Goal: Entertainment & Leisure: Consume media (video, audio)

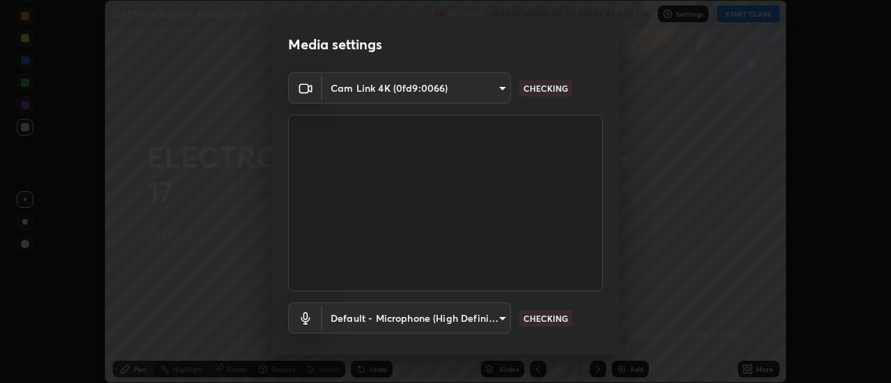
scroll to position [73, 0]
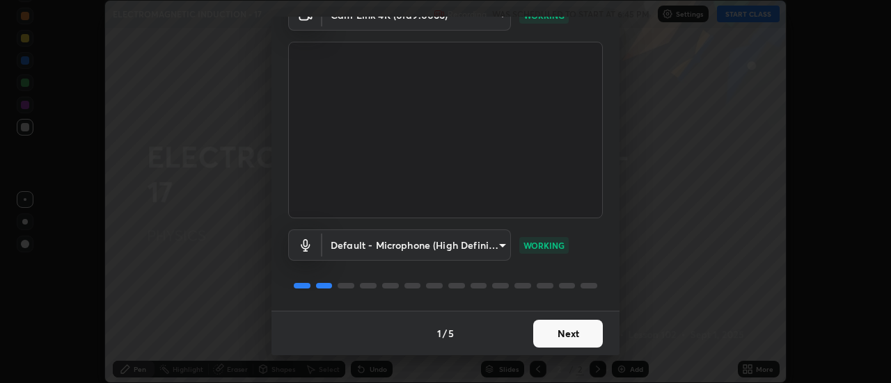
click at [584, 342] on button "Next" at bounding box center [568, 334] width 70 height 28
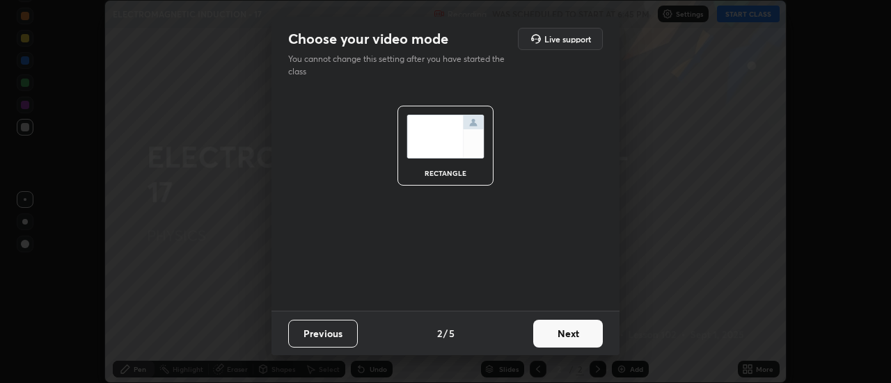
click at [596, 339] on button "Next" at bounding box center [568, 334] width 70 height 28
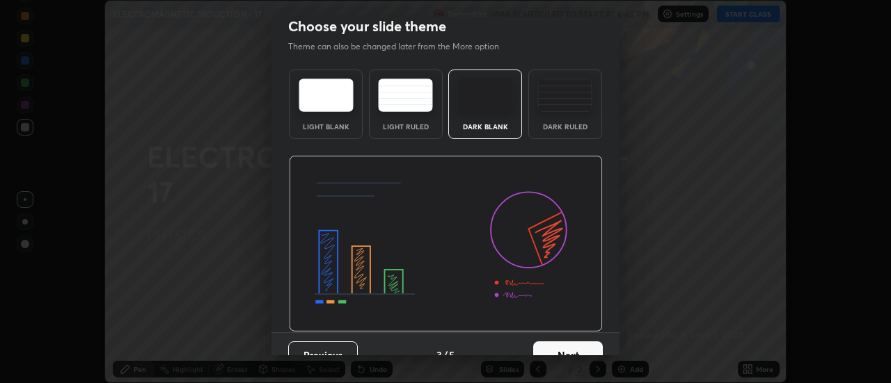
scroll to position [13, 0]
click at [589, 345] on button "Next" at bounding box center [568, 355] width 70 height 28
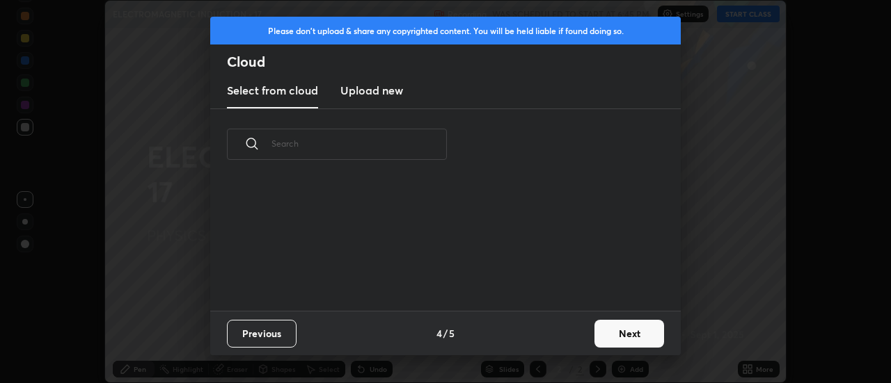
click at [611, 336] on button "Next" at bounding box center [629, 334] width 70 height 28
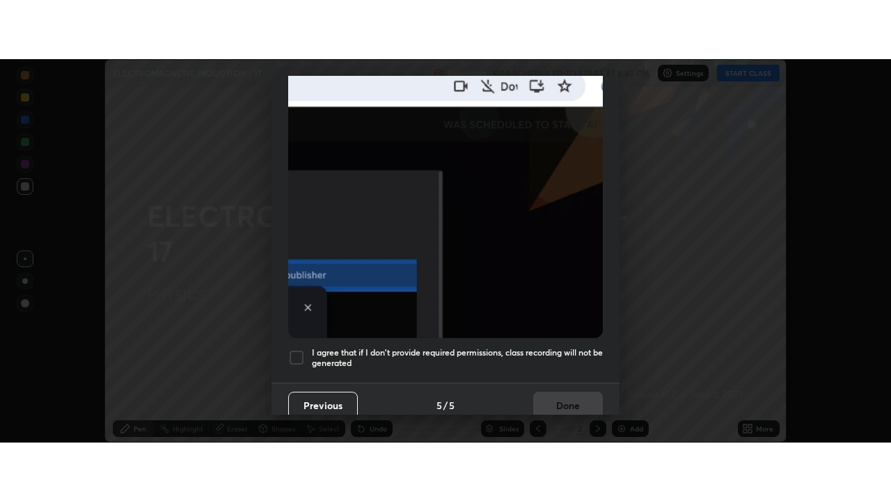
scroll to position [357, 0]
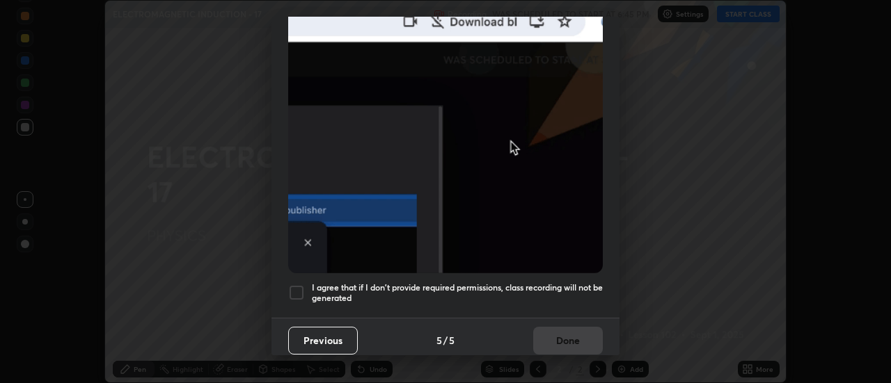
click at [301, 285] on div at bounding box center [296, 293] width 17 height 17
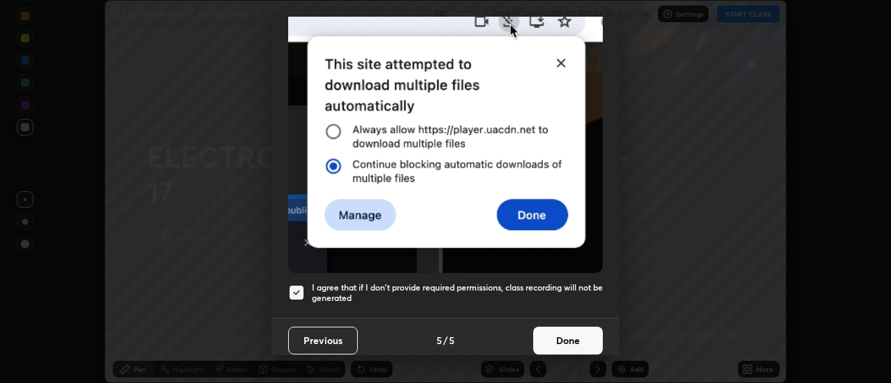
click at [562, 339] on button "Done" at bounding box center [568, 341] width 70 height 28
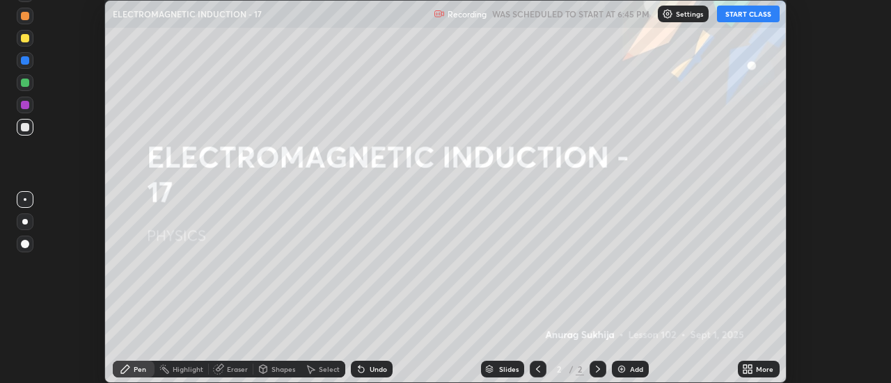
click at [731, 17] on button "START CLASS" at bounding box center [748, 14] width 63 height 17
click at [753, 369] on icon at bounding box center [747, 369] width 11 height 11
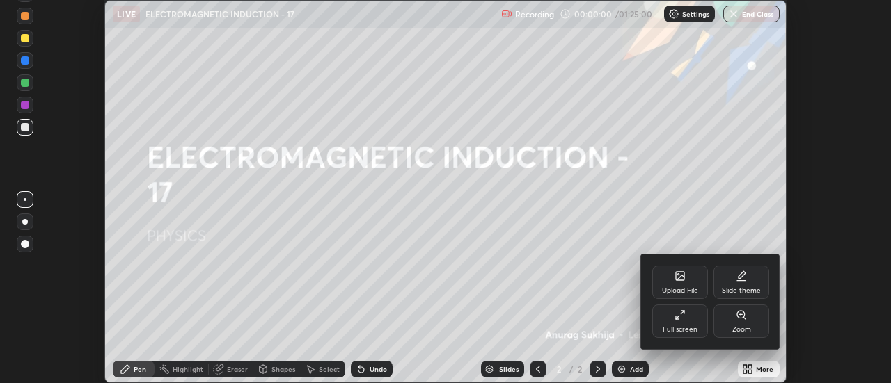
click at [685, 327] on div "Full screen" at bounding box center [679, 329] width 35 height 7
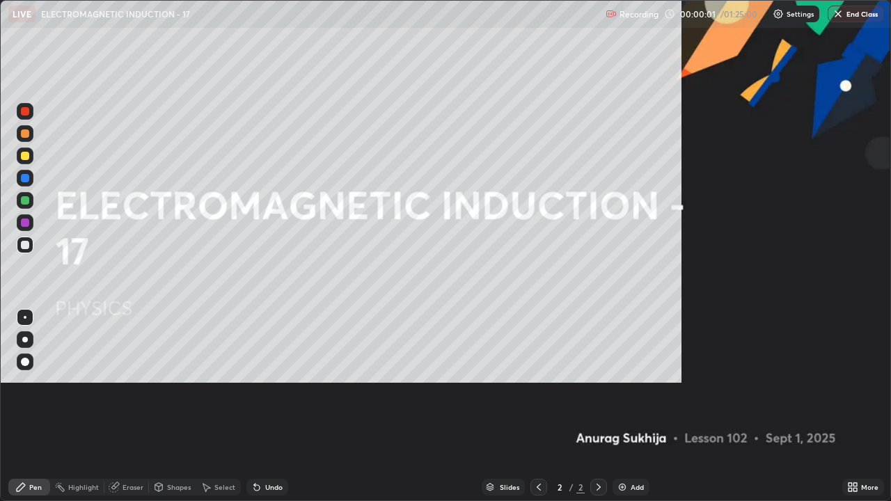
scroll to position [501, 891]
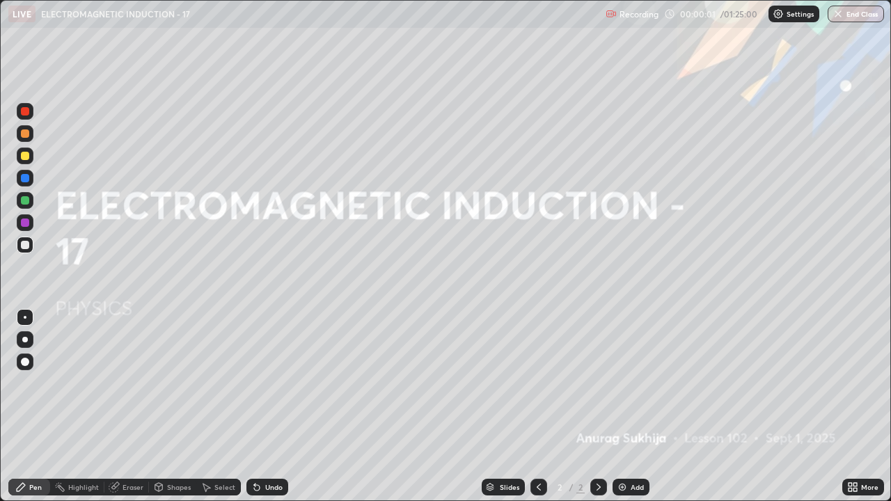
click at [633, 383] on div "Add" at bounding box center [636, 487] width 13 height 7
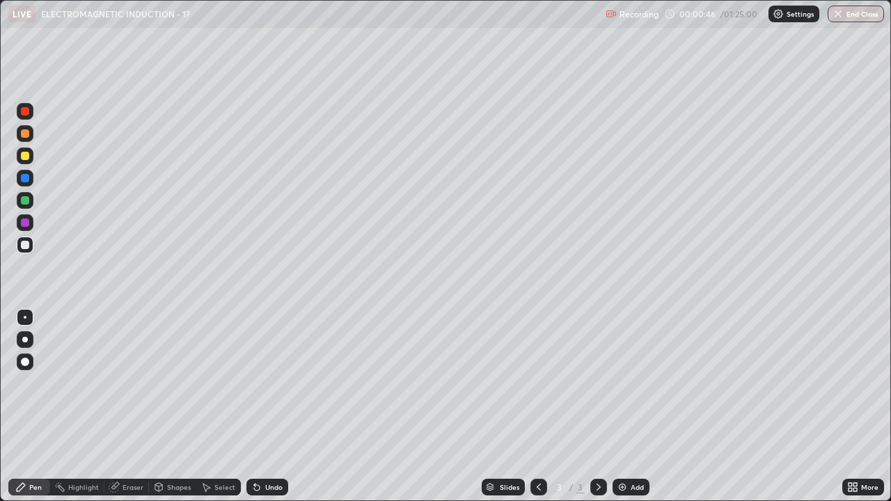
click at [23, 159] on div at bounding box center [25, 156] width 8 height 8
click at [24, 244] on div at bounding box center [25, 245] width 8 height 8
click at [30, 245] on div at bounding box center [25, 245] width 17 height 17
click at [628, 383] on div "Add" at bounding box center [630, 487] width 37 height 17
click at [29, 246] on div at bounding box center [25, 245] width 8 height 8
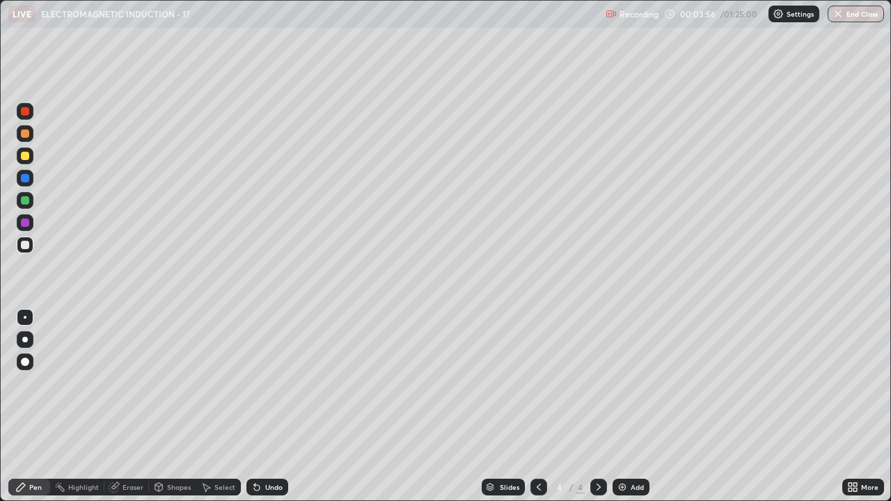
click at [24, 157] on div at bounding box center [25, 156] width 8 height 8
click at [115, 383] on icon at bounding box center [113, 487] width 9 height 9
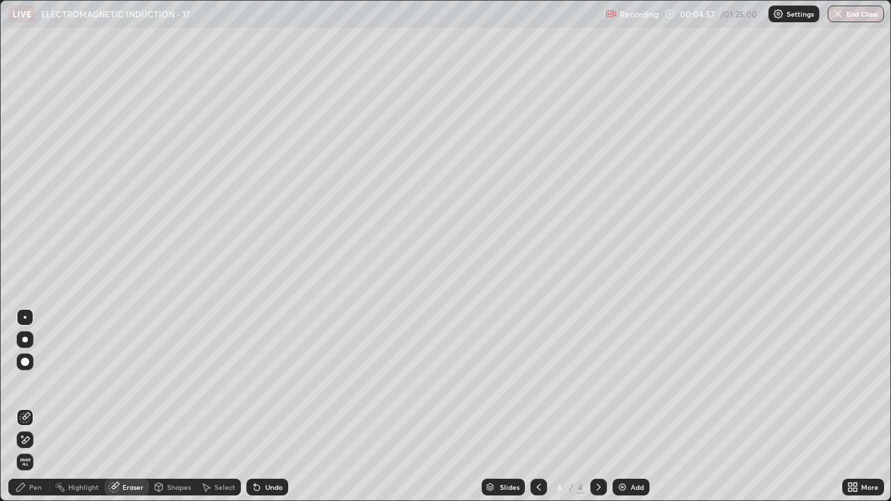
click at [18, 383] on icon at bounding box center [21, 487] width 8 height 8
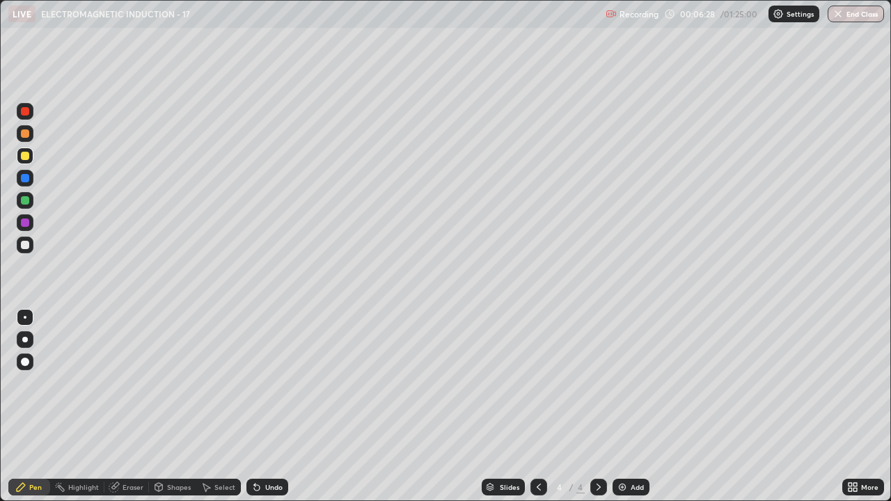
click at [20, 244] on div at bounding box center [25, 245] width 17 height 17
click at [23, 154] on div at bounding box center [25, 156] width 8 height 8
click at [19, 154] on div at bounding box center [25, 155] width 17 height 17
click at [225, 383] on div "Select" at bounding box center [224, 487] width 21 height 7
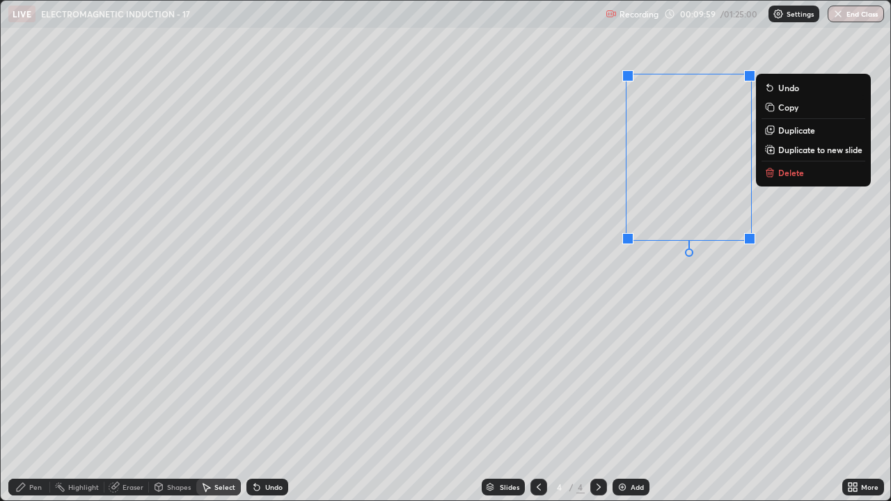
click at [786, 173] on p "Delete" at bounding box center [791, 172] width 26 height 11
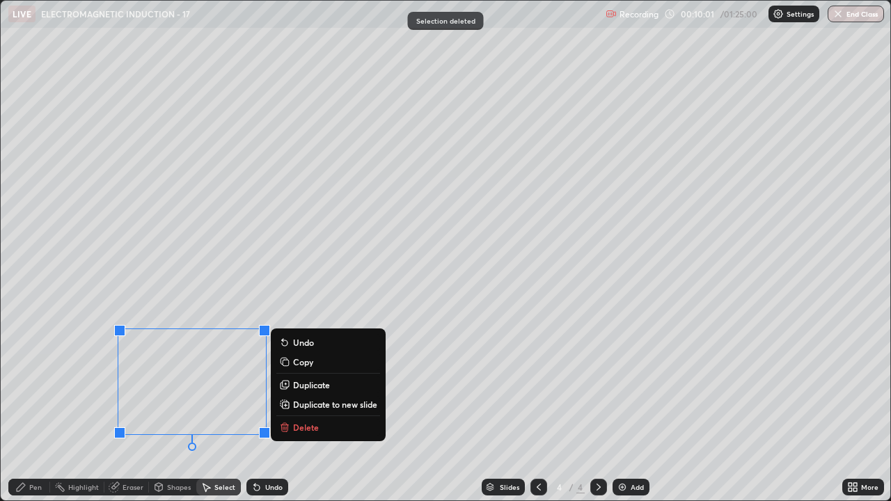
click at [351, 383] on button "Delete" at bounding box center [328, 427] width 104 height 17
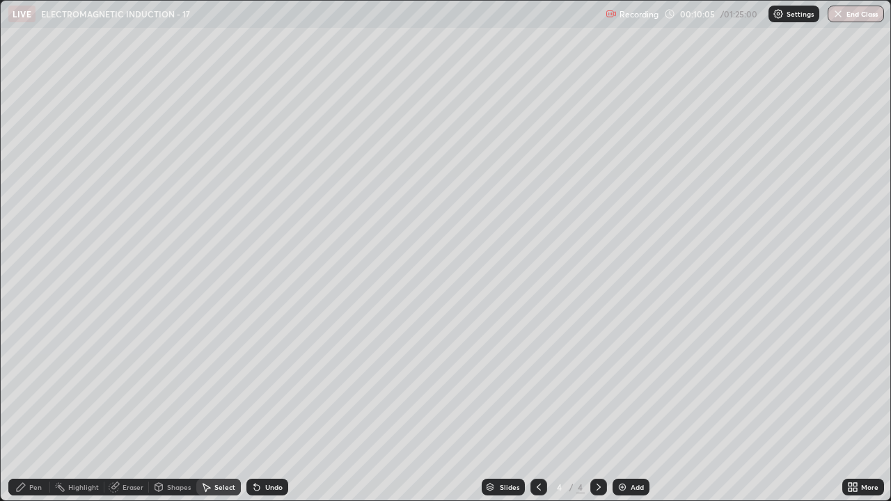
click at [36, 383] on div "Pen" at bounding box center [35, 487] width 13 height 7
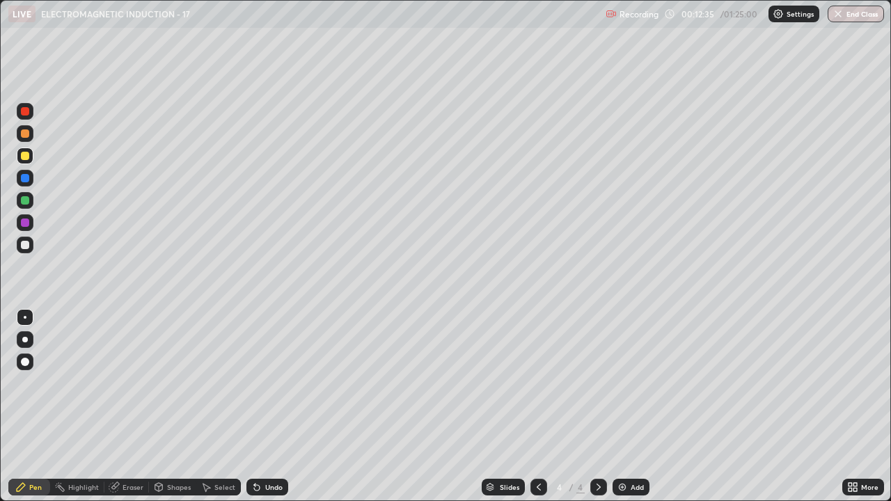
click at [622, 383] on img at bounding box center [621, 486] width 11 height 11
click at [206, 383] on icon at bounding box center [207, 488] width 8 height 8
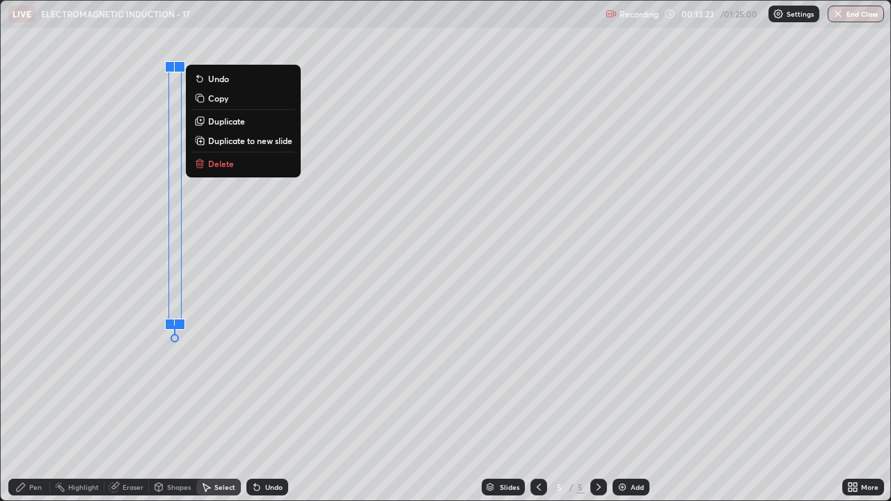
click at [232, 164] on p "Delete" at bounding box center [221, 163] width 26 height 11
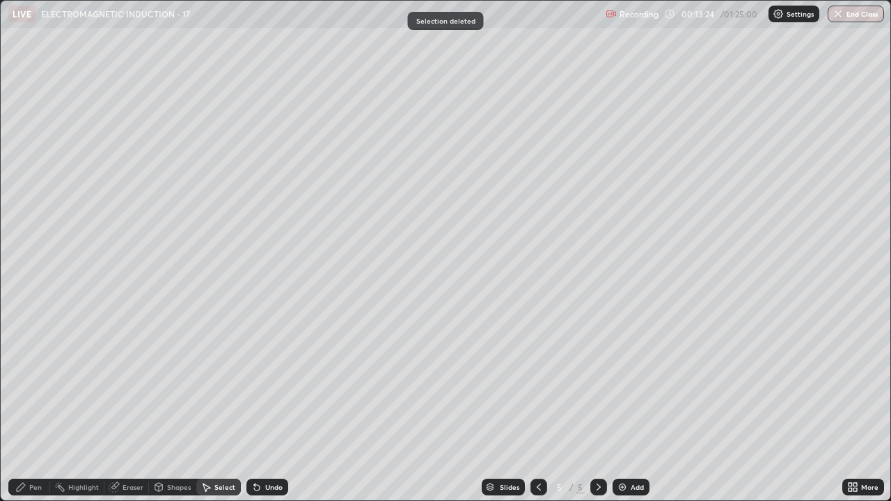
click at [44, 383] on div "Pen" at bounding box center [29, 487] width 42 height 17
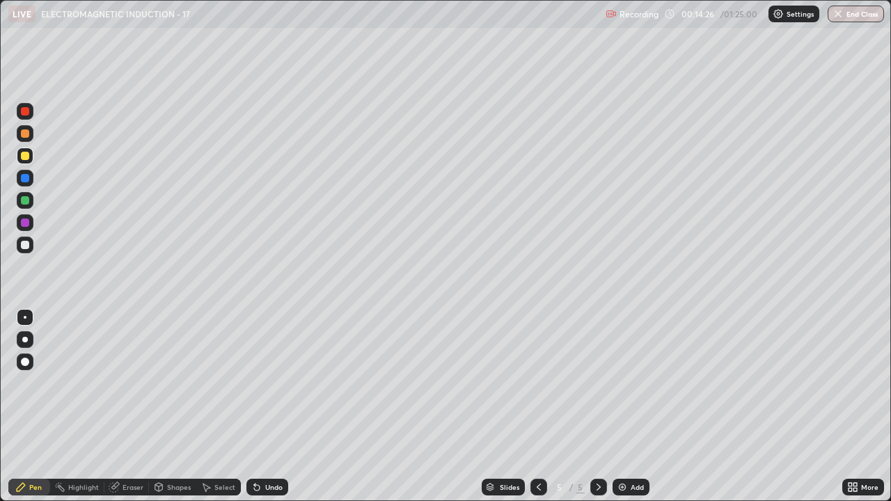
click at [19, 153] on div at bounding box center [25, 155] width 17 height 17
click at [628, 383] on div "Add" at bounding box center [630, 487] width 37 height 17
click at [622, 383] on img at bounding box center [621, 486] width 11 height 11
click at [537, 383] on icon at bounding box center [538, 486] width 11 height 11
click at [597, 383] on icon at bounding box center [598, 487] width 4 height 7
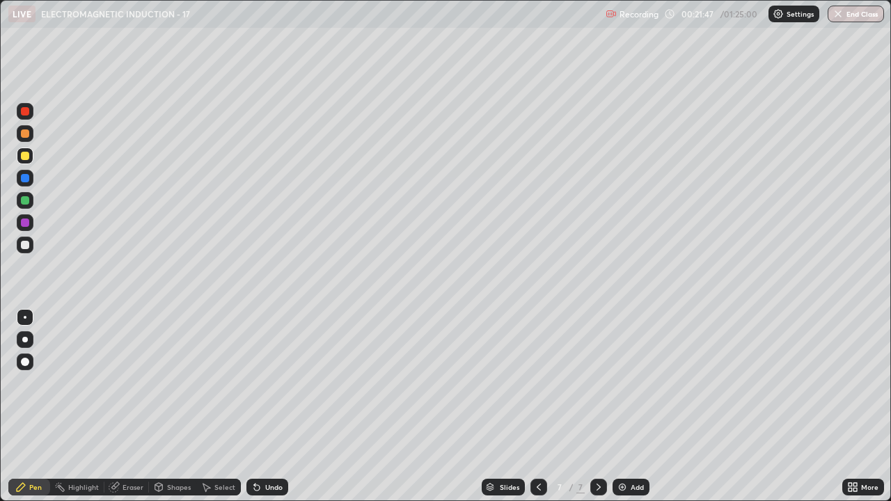
click at [280, 383] on div "Undo" at bounding box center [267, 487] width 42 height 17
click at [274, 383] on div "Undo" at bounding box center [267, 487] width 42 height 17
click at [621, 383] on img at bounding box center [621, 486] width 11 height 11
click at [257, 383] on icon at bounding box center [257, 488] width 6 height 6
click at [263, 383] on div "Undo" at bounding box center [267, 487] width 42 height 17
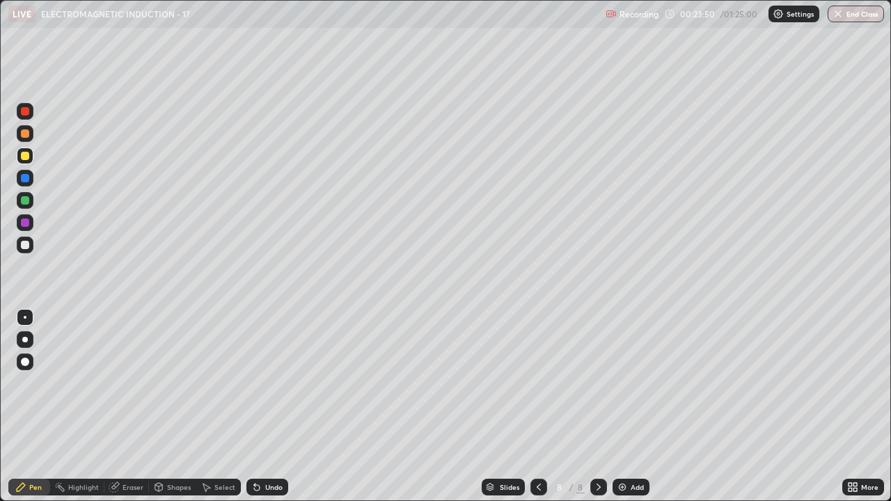
click at [271, 383] on div "Undo" at bounding box center [273, 487] width 17 height 7
click at [271, 383] on div "Undo" at bounding box center [267, 487] width 42 height 17
click at [24, 200] on div at bounding box center [25, 200] width 8 height 8
click at [26, 252] on div at bounding box center [25, 245] width 17 height 17
click at [28, 153] on div at bounding box center [25, 156] width 8 height 8
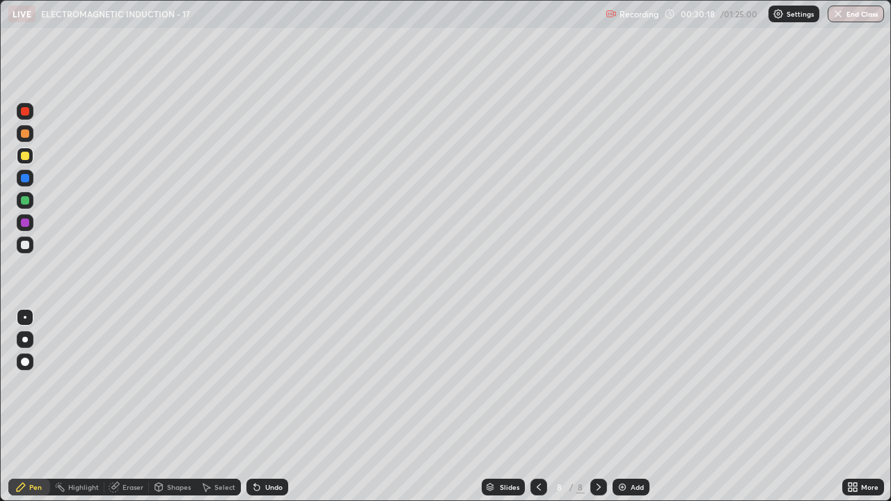
click at [630, 383] on div "Add" at bounding box center [636, 487] width 13 height 7
click at [29, 248] on div at bounding box center [25, 245] width 17 height 17
click at [26, 156] on div at bounding box center [25, 156] width 8 height 8
click at [26, 202] on div at bounding box center [25, 200] width 8 height 8
click at [21, 204] on div at bounding box center [25, 200] width 17 height 17
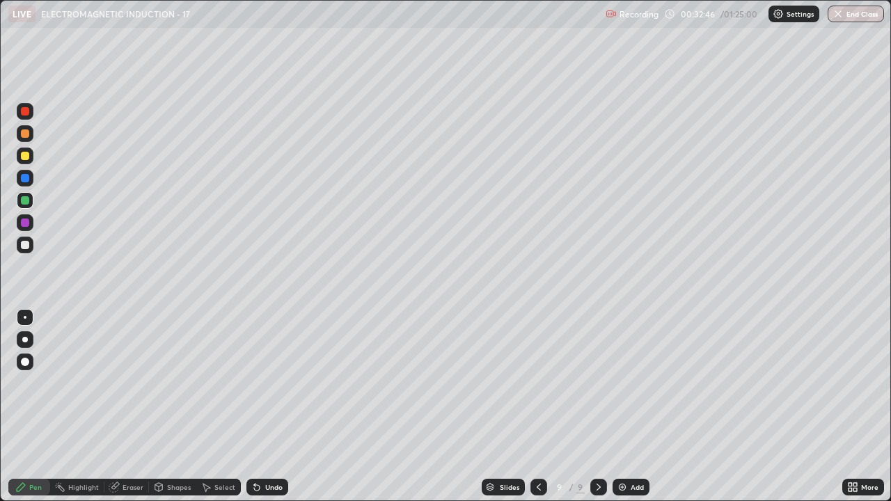
click at [25, 246] on div at bounding box center [25, 245] width 8 height 8
click at [27, 164] on div at bounding box center [25, 155] width 17 height 17
click at [273, 26] on div "LIVE ELECTROMAGNETIC INDUCTION - 17" at bounding box center [303, 14] width 591 height 28
click at [616, 383] on img at bounding box center [621, 486] width 11 height 11
click at [637, 383] on div "Add" at bounding box center [630, 487] width 37 height 17
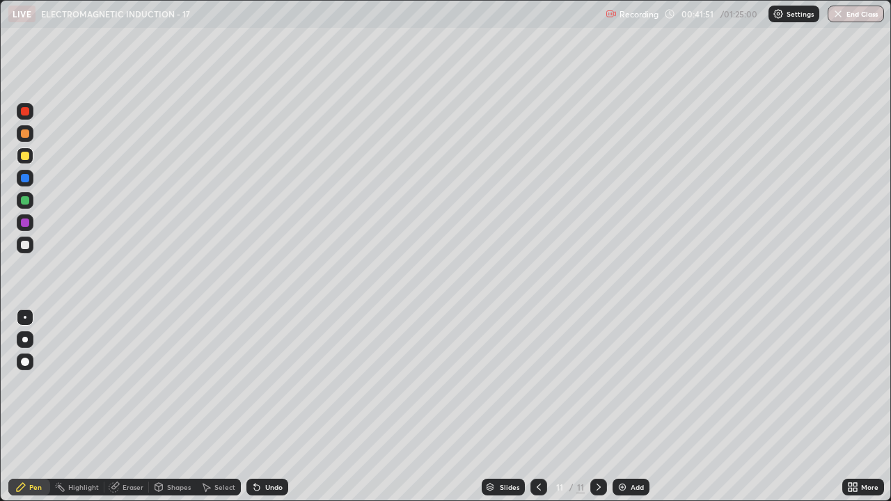
click at [634, 383] on div "Add" at bounding box center [636, 487] width 13 height 7
click at [613, 383] on div "Add" at bounding box center [630, 487] width 37 height 17
click at [266, 383] on div "Undo" at bounding box center [273, 487] width 17 height 7
click at [260, 383] on icon at bounding box center [256, 486] width 11 height 11
click at [258, 383] on div "Undo" at bounding box center [267, 487] width 42 height 17
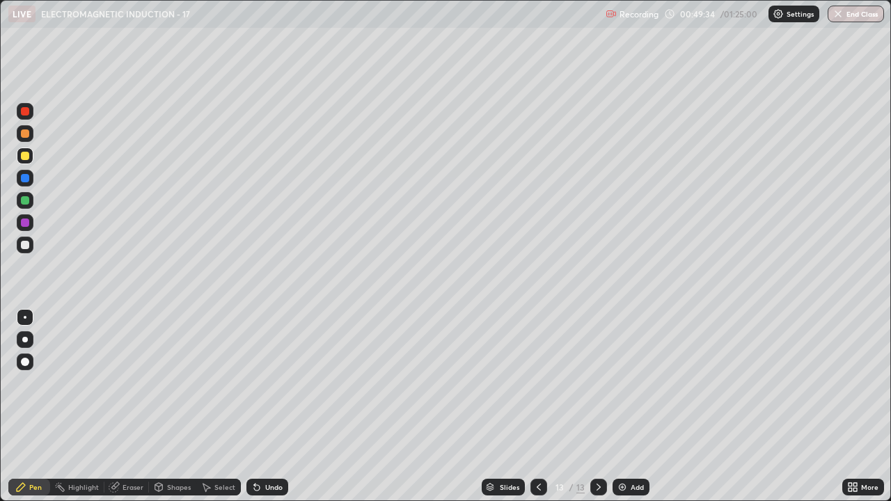
click at [619, 383] on div "Add" at bounding box center [630, 487] width 37 height 17
click at [254, 383] on icon at bounding box center [257, 488] width 6 height 6
click at [40, 271] on div "Erase all" at bounding box center [24, 250] width 33 height 445
click at [26, 161] on div at bounding box center [25, 155] width 17 height 17
click at [17, 383] on div at bounding box center [25, 389] width 22 height 167
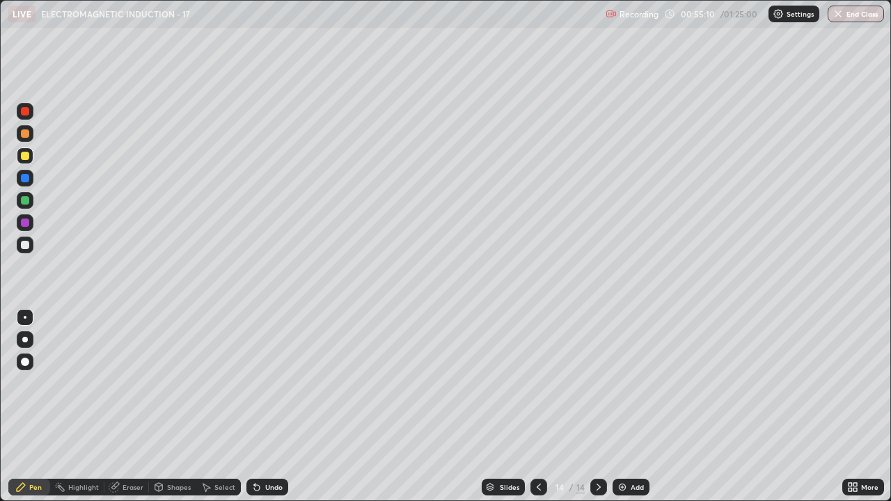
click at [136, 383] on div "Eraser" at bounding box center [132, 487] width 21 height 7
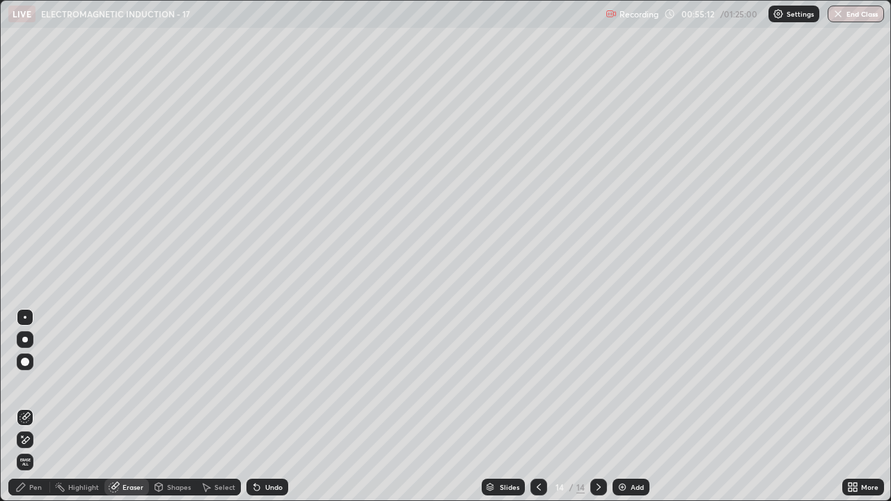
click at [32, 383] on div "Pen" at bounding box center [35, 487] width 13 height 7
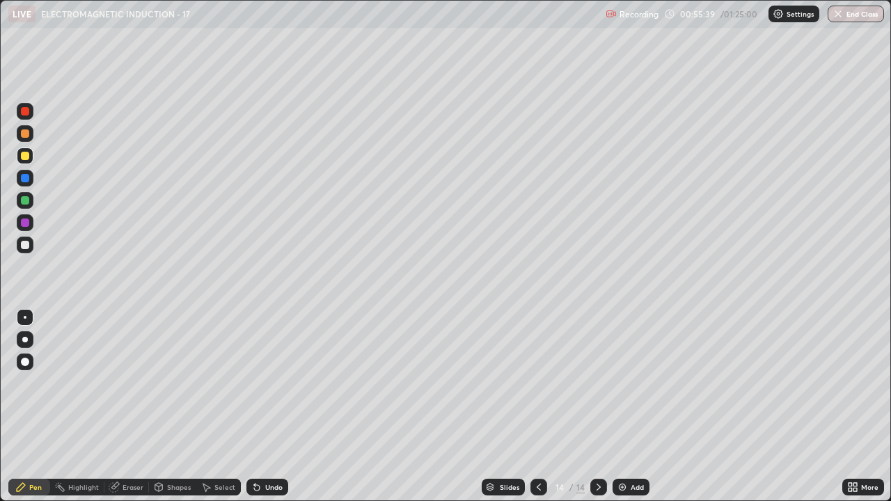
click at [131, 383] on div "Eraser" at bounding box center [132, 487] width 21 height 7
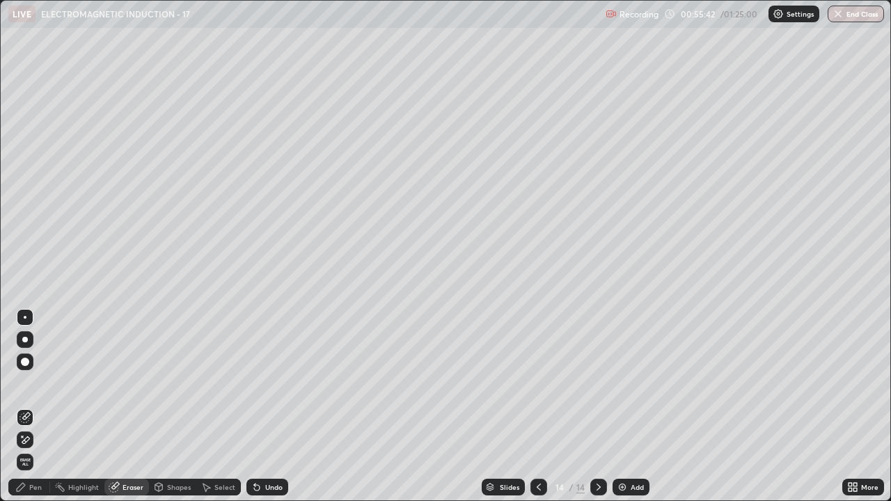
click at [24, 383] on div "Pen" at bounding box center [29, 487] width 42 height 17
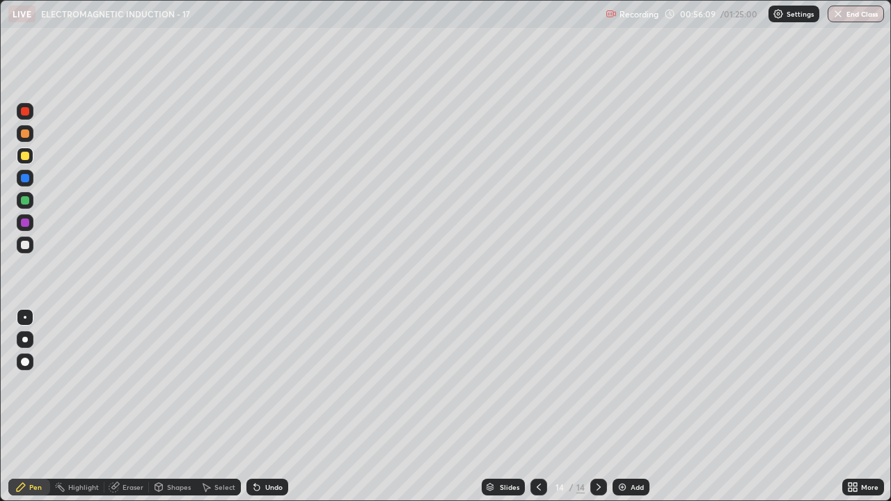
click at [616, 383] on img at bounding box center [621, 486] width 11 height 11
click at [28, 243] on div at bounding box center [25, 245] width 8 height 8
click at [31, 243] on div at bounding box center [25, 245] width 17 height 17
click at [21, 157] on div at bounding box center [25, 156] width 8 height 8
click at [260, 383] on div "Undo" at bounding box center [267, 487] width 42 height 17
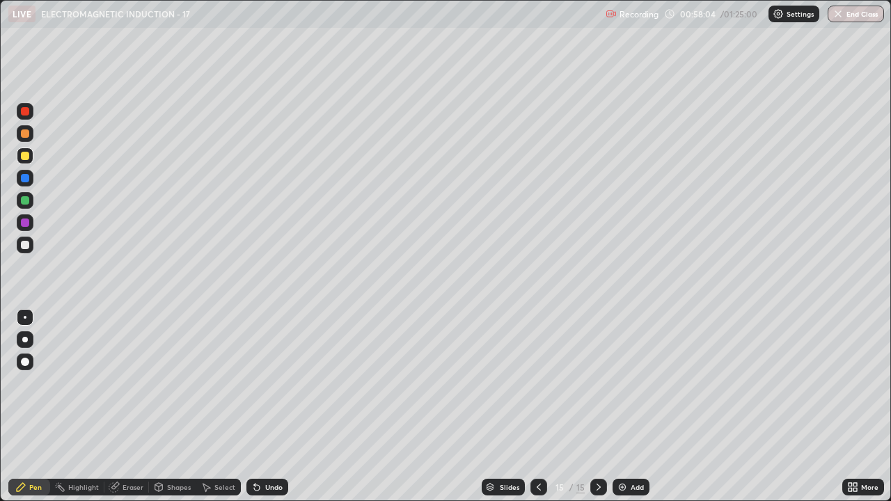
click at [263, 383] on div "Undo" at bounding box center [267, 487] width 42 height 17
click at [264, 383] on div "Undo" at bounding box center [267, 487] width 42 height 17
click at [31, 243] on div at bounding box center [25, 245] width 17 height 17
click at [24, 244] on div at bounding box center [25, 245] width 8 height 8
click at [138, 383] on div "Eraser" at bounding box center [132, 487] width 21 height 7
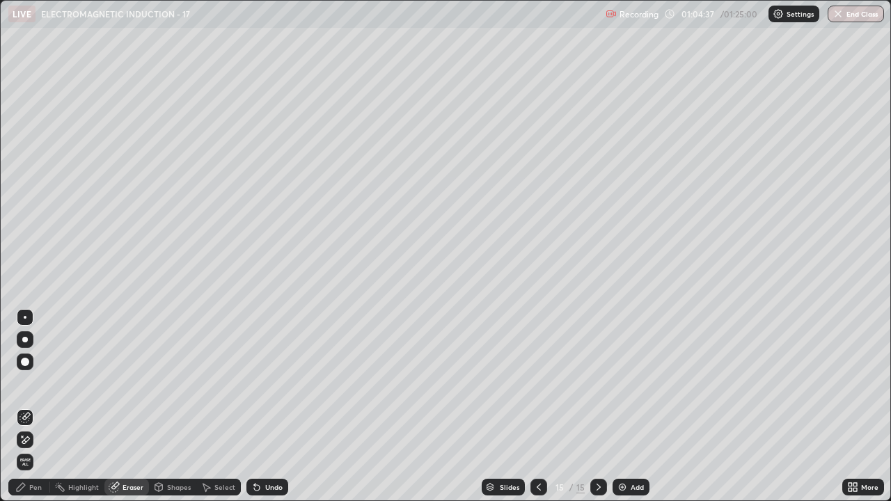
click at [39, 383] on div "Pen" at bounding box center [35, 487] width 13 height 7
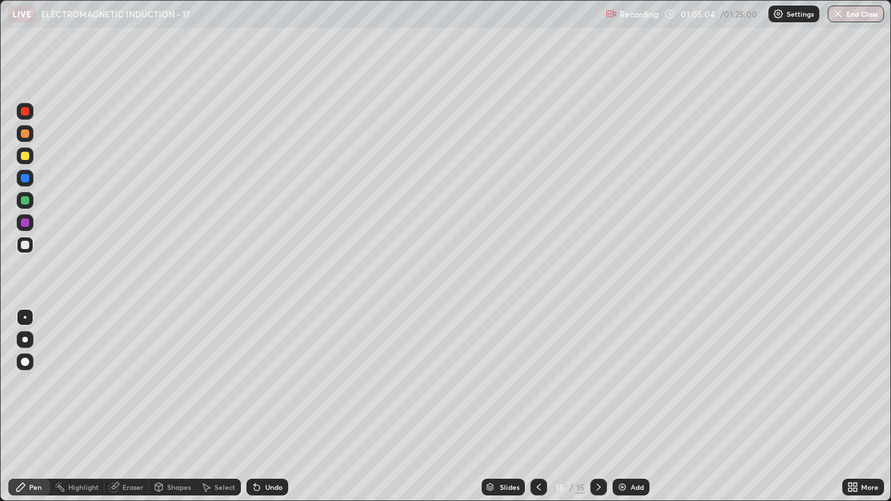
click at [226, 383] on div "Select" at bounding box center [224, 487] width 21 height 7
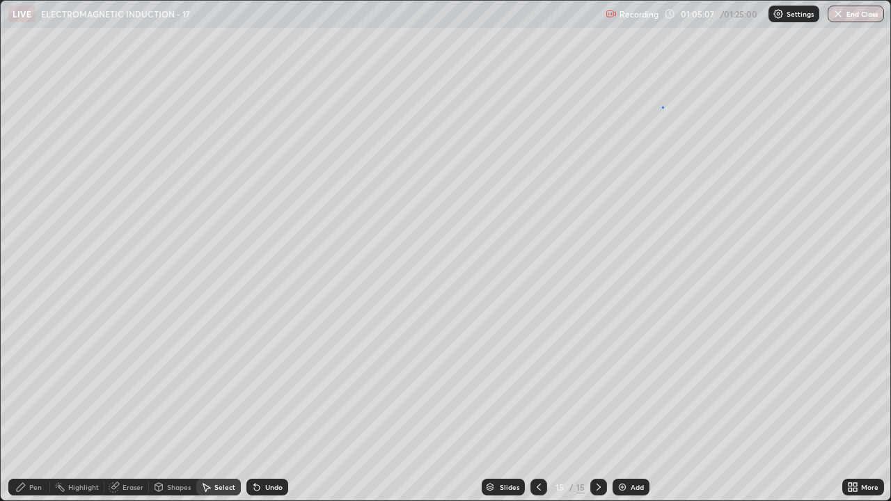
click at [661, 107] on div "0 ° Undo Copy Duplicate Duplicate to new slide Delete" at bounding box center [445, 251] width 889 height 500
click at [120, 383] on div "Eraser" at bounding box center [126, 487] width 45 height 17
click at [31, 383] on div "Pen" at bounding box center [35, 487] width 13 height 7
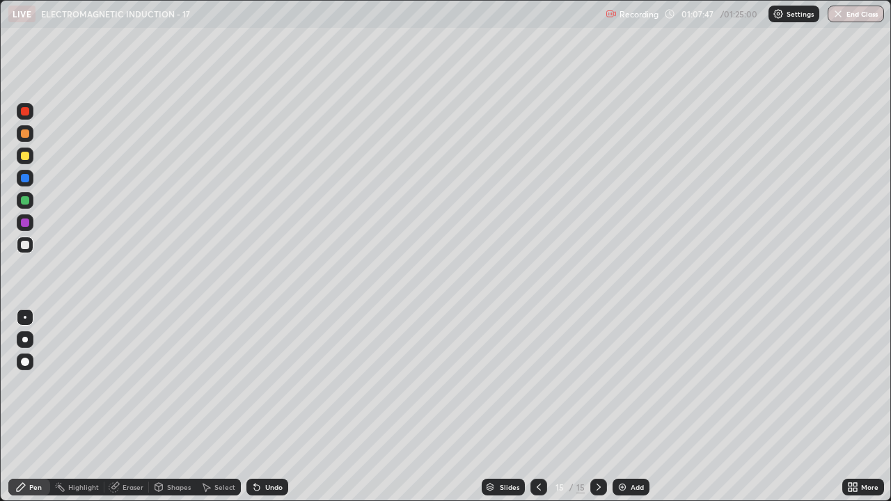
click at [207, 383] on icon at bounding box center [207, 488] width 8 height 8
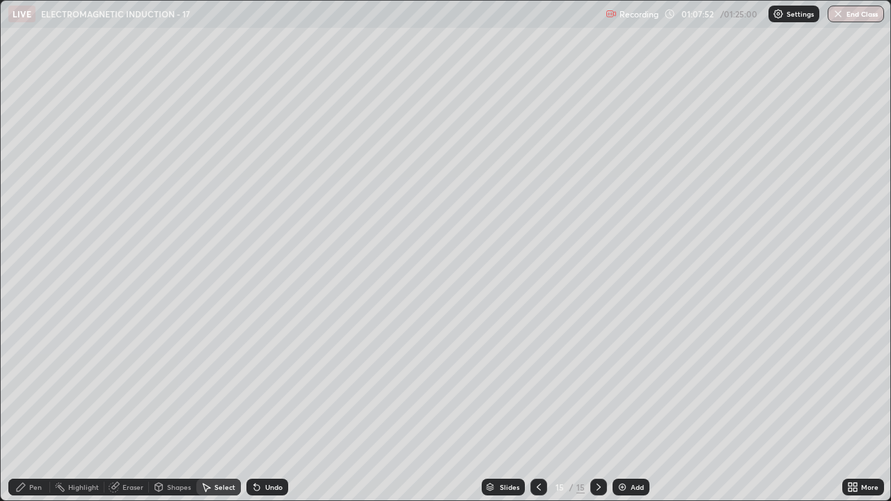
click at [37, 383] on div "Pen" at bounding box center [35, 487] width 13 height 7
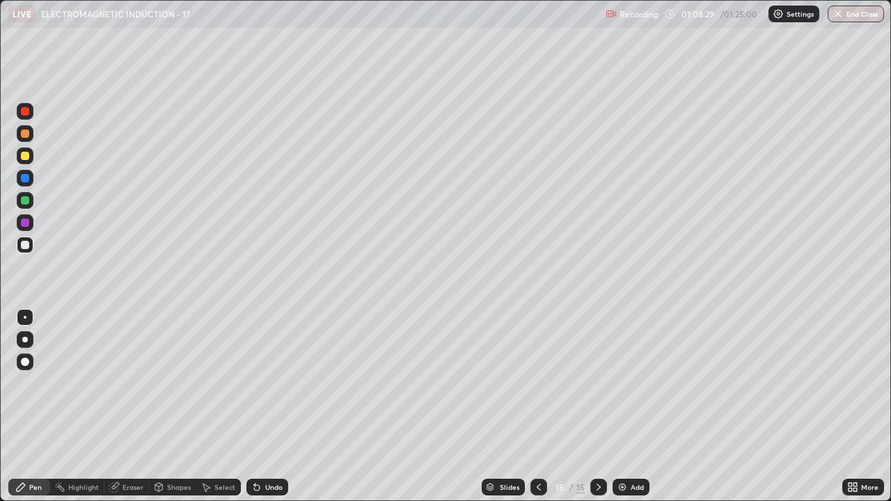
click at [219, 383] on div "Select" at bounding box center [224, 487] width 21 height 7
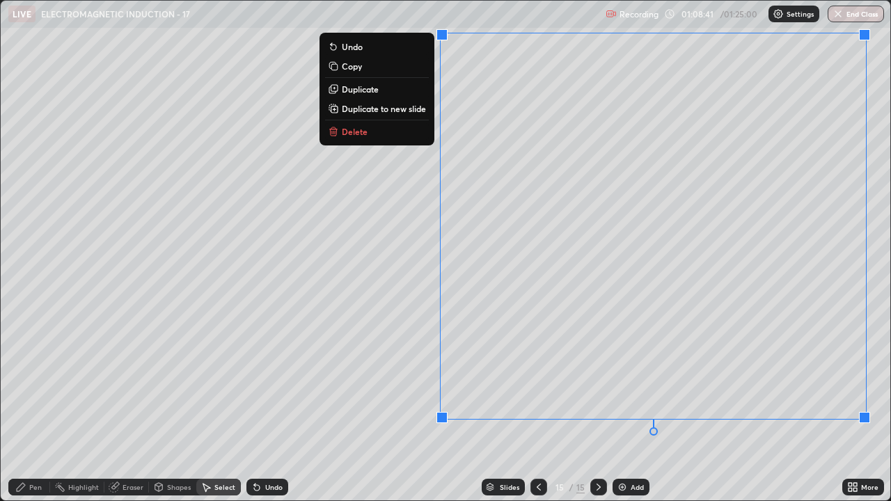
click at [356, 110] on p "Duplicate to new slide" at bounding box center [384, 108] width 84 height 11
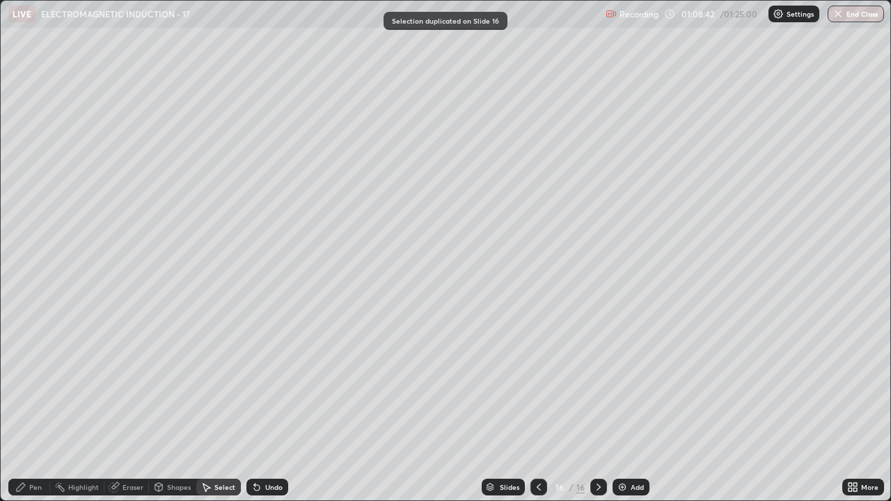
click at [36, 383] on div "Pen" at bounding box center [29, 487] width 42 height 17
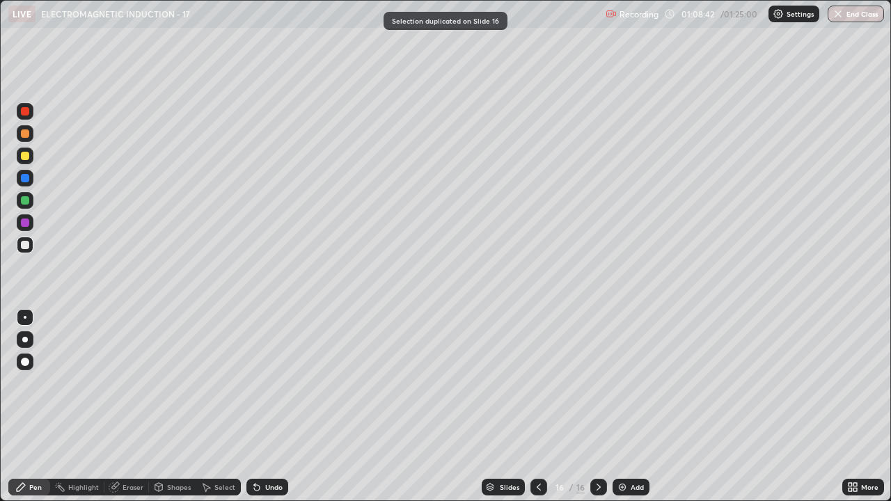
click at [26, 246] on div at bounding box center [25, 245] width 8 height 8
click at [271, 383] on div "Undo" at bounding box center [273, 487] width 17 height 7
click at [269, 383] on div "Undo" at bounding box center [273, 487] width 17 height 7
click at [254, 383] on icon at bounding box center [254, 484] width 1 height 1
click at [259, 383] on icon at bounding box center [256, 486] width 11 height 11
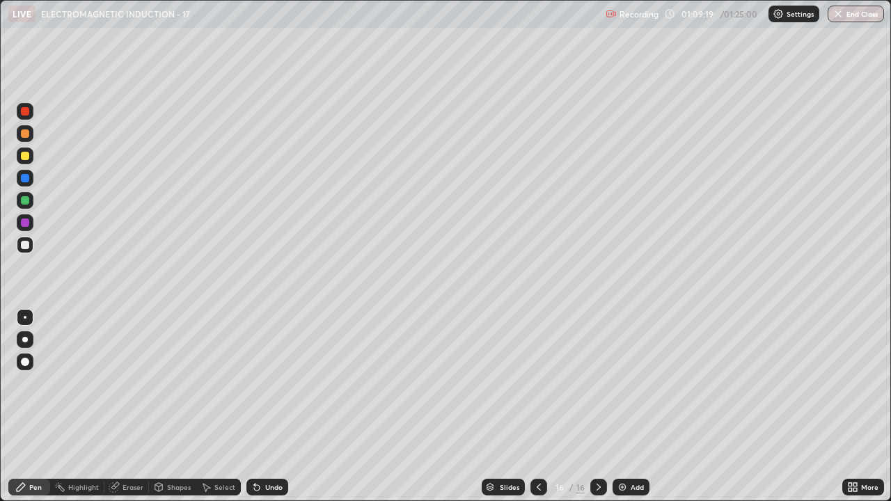
click at [254, 383] on icon at bounding box center [254, 484] width 1 height 1
click at [28, 159] on div at bounding box center [25, 156] width 8 height 8
click at [26, 156] on div at bounding box center [25, 156] width 8 height 8
click at [132, 383] on div "Eraser" at bounding box center [132, 487] width 21 height 7
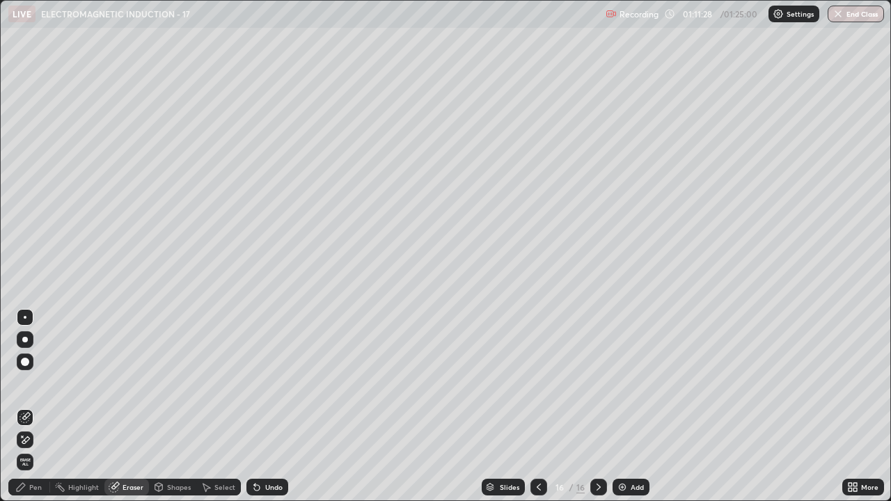
click at [35, 383] on div "Pen" at bounding box center [35, 487] width 13 height 7
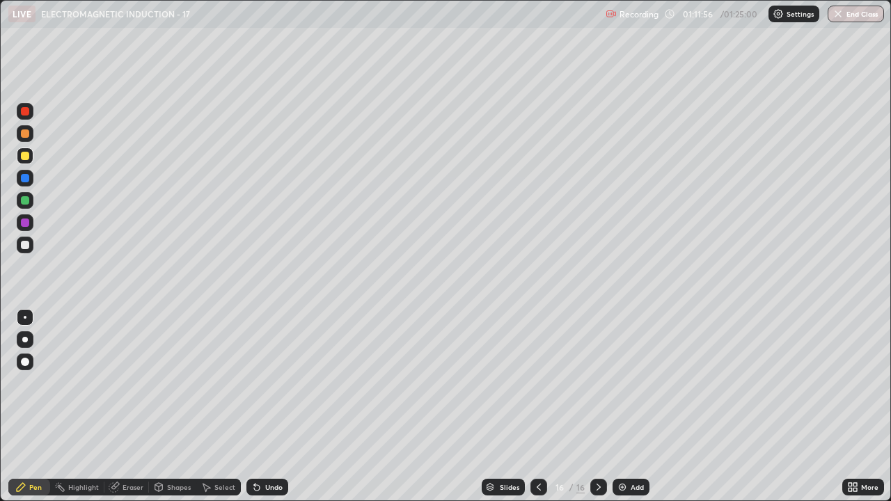
click at [114, 383] on icon at bounding box center [114, 486] width 11 height 11
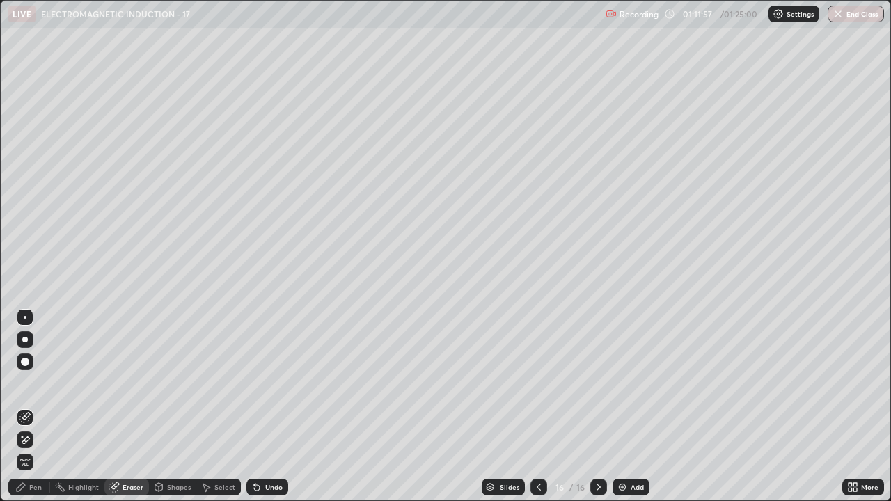
click at [29, 383] on div "Pen" at bounding box center [29, 487] width 42 height 17
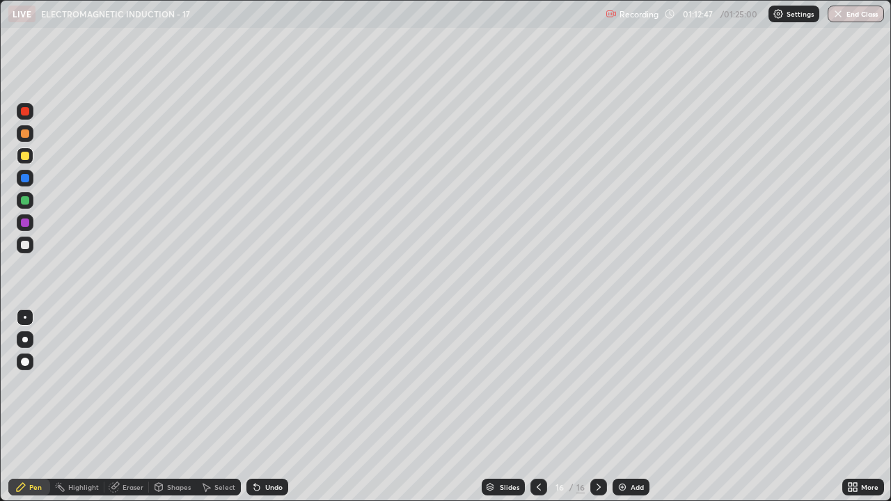
click at [232, 383] on div "Select" at bounding box center [224, 487] width 21 height 7
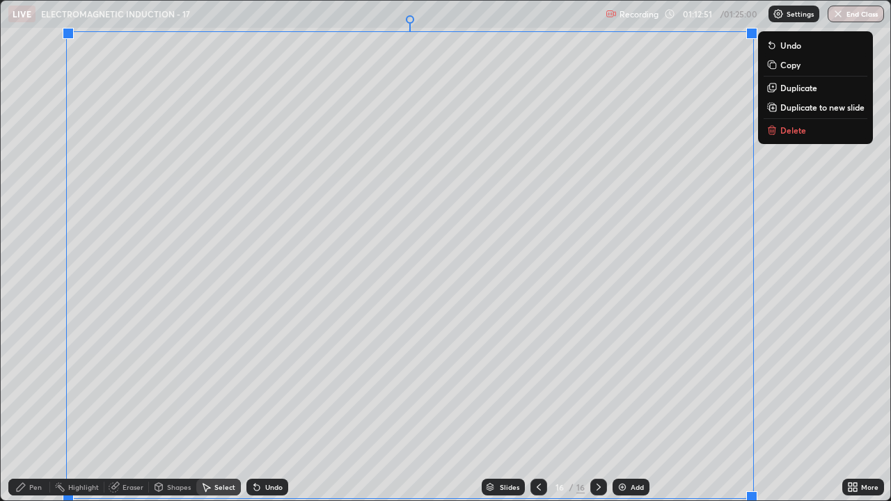
click at [802, 111] on p "Duplicate to new slide" at bounding box center [822, 107] width 84 height 11
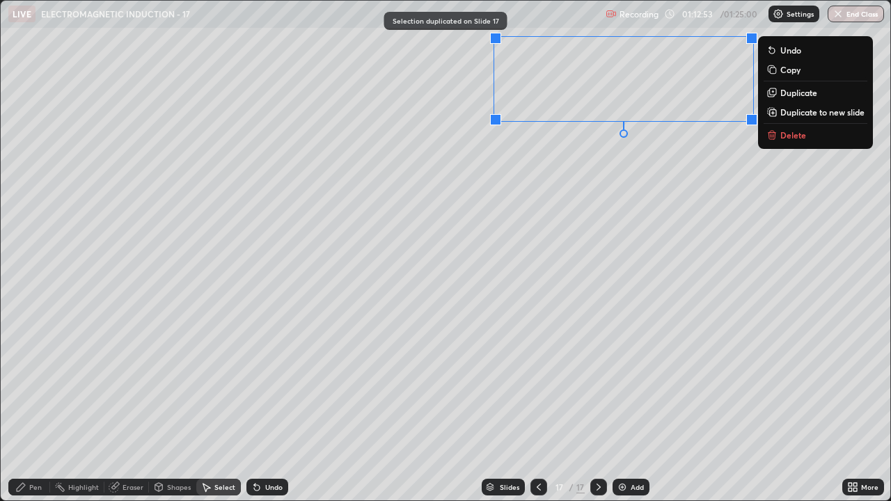
click at [791, 133] on p "Delete" at bounding box center [793, 134] width 26 height 11
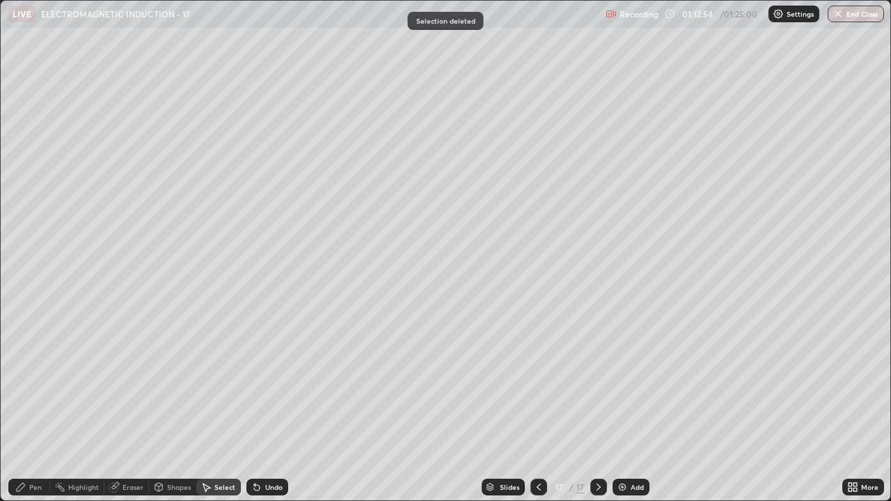
click at [25, 383] on icon at bounding box center [20, 486] width 11 height 11
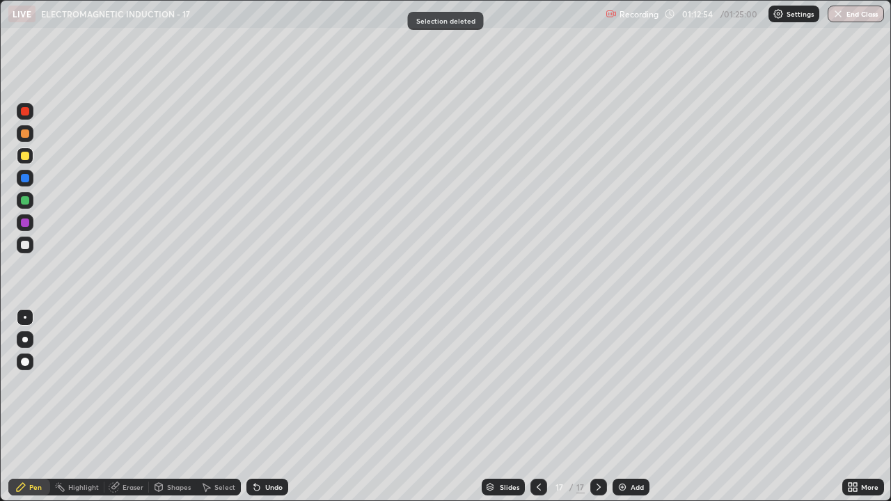
click at [25, 250] on div at bounding box center [25, 245] width 17 height 17
click at [34, 383] on div "Pen" at bounding box center [35, 487] width 13 height 7
click at [26, 161] on div at bounding box center [25, 155] width 17 height 17
click at [214, 383] on div "Select" at bounding box center [224, 487] width 21 height 7
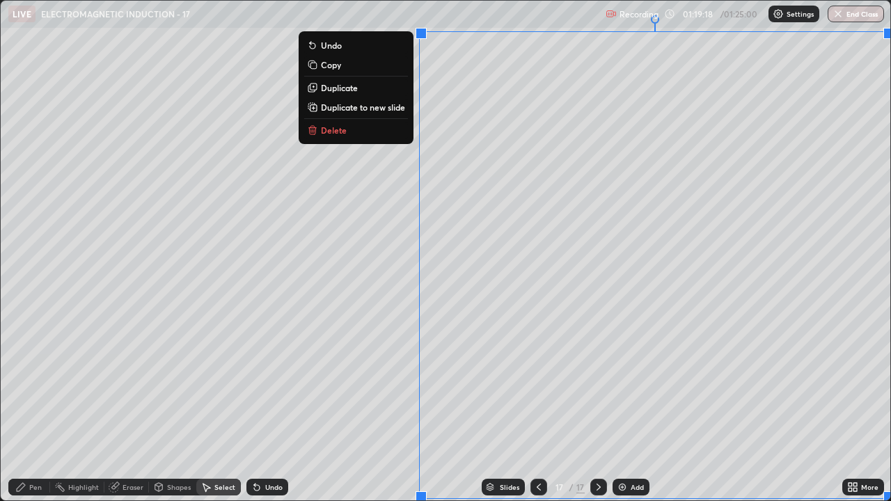
click at [364, 107] on p "Duplicate to new slide" at bounding box center [363, 107] width 84 height 11
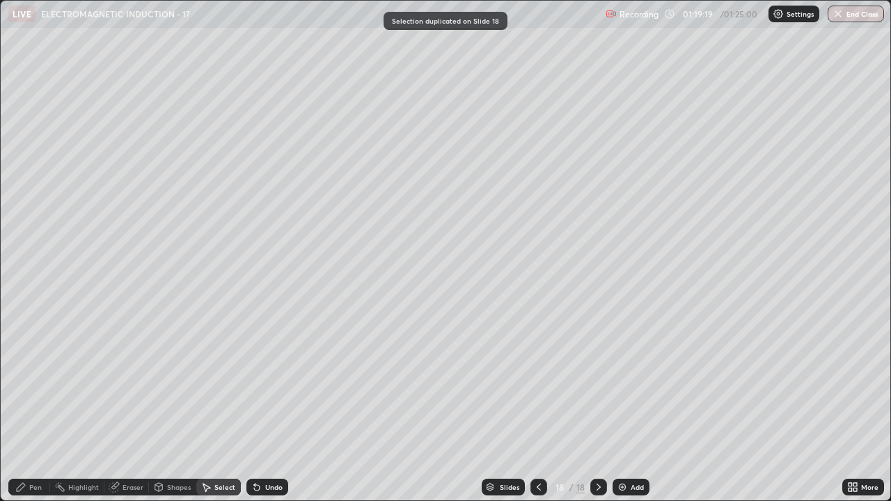
click at [38, 383] on div "Pen" at bounding box center [29, 487] width 42 height 17
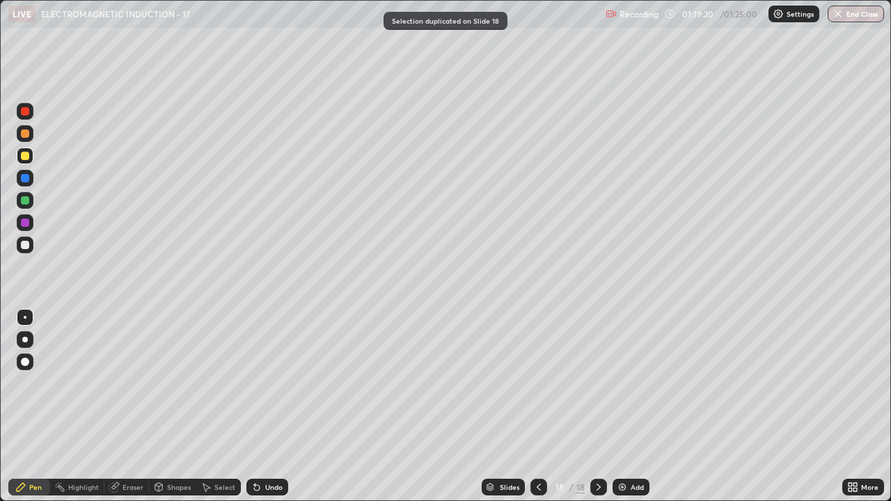
click at [24, 244] on div at bounding box center [25, 245] width 8 height 8
click at [24, 248] on div at bounding box center [25, 245] width 8 height 8
click at [118, 383] on icon at bounding box center [114, 486] width 11 height 11
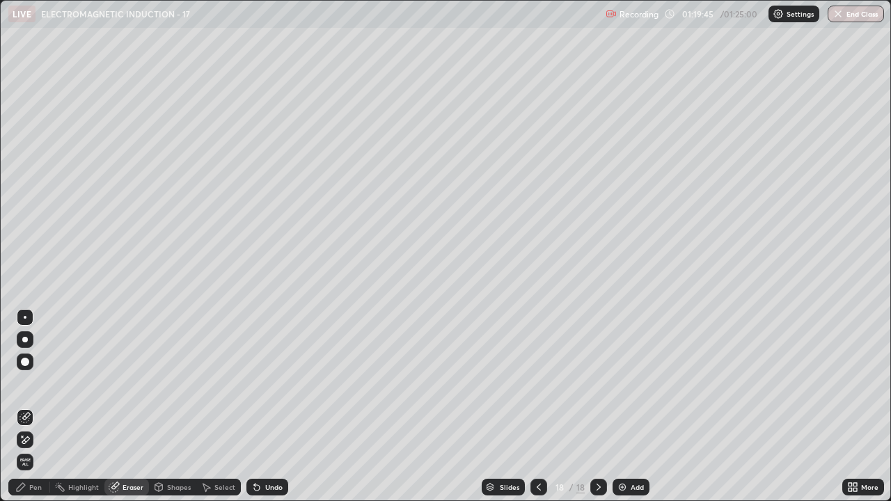
click at [42, 383] on div "Pen" at bounding box center [29, 487] width 42 height 17
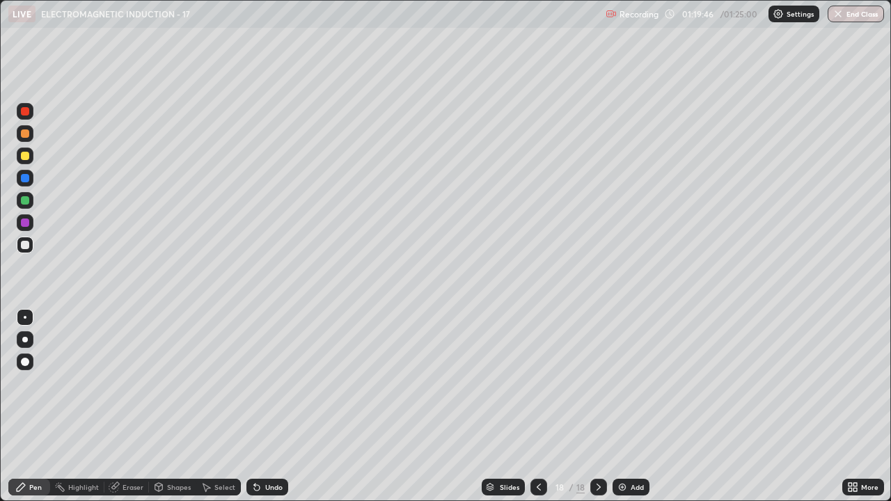
click at [19, 244] on div at bounding box center [25, 245] width 17 height 17
click at [217, 383] on div "Select" at bounding box center [218, 487] width 45 height 17
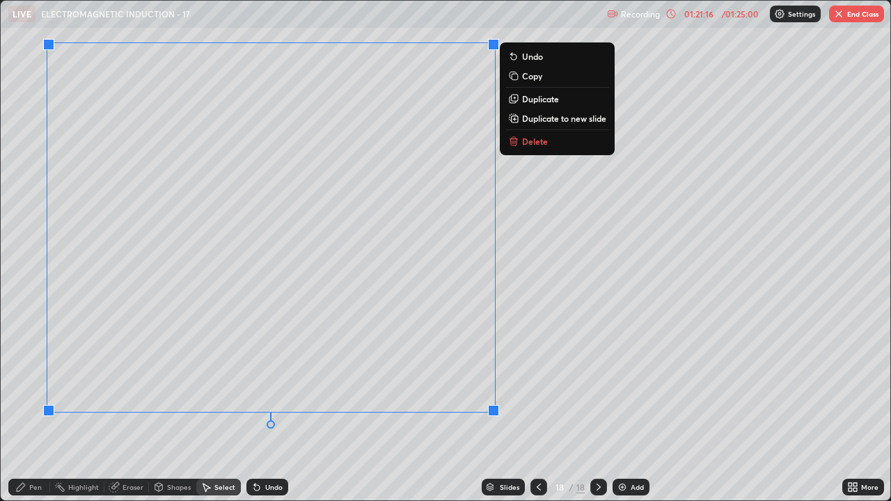
click at [543, 117] on p "Duplicate to new slide" at bounding box center [564, 118] width 84 height 11
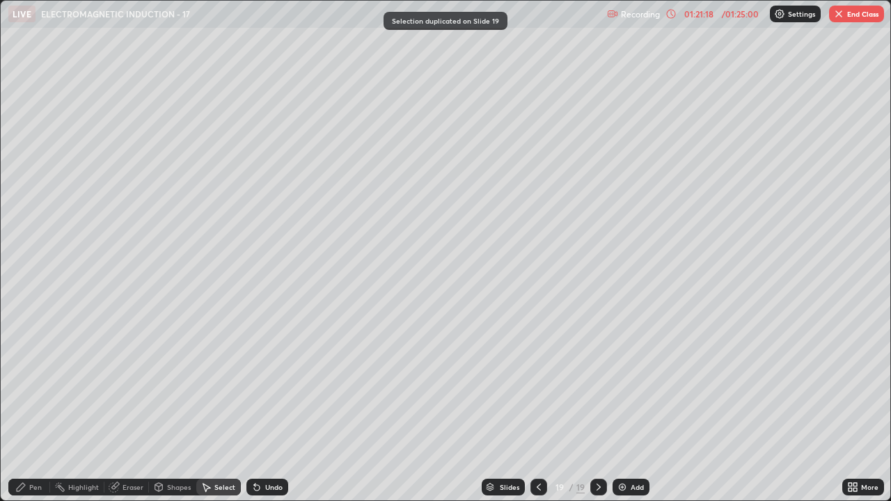
click at [41, 383] on div "Pen" at bounding box center [35, 487] width 13 height 7
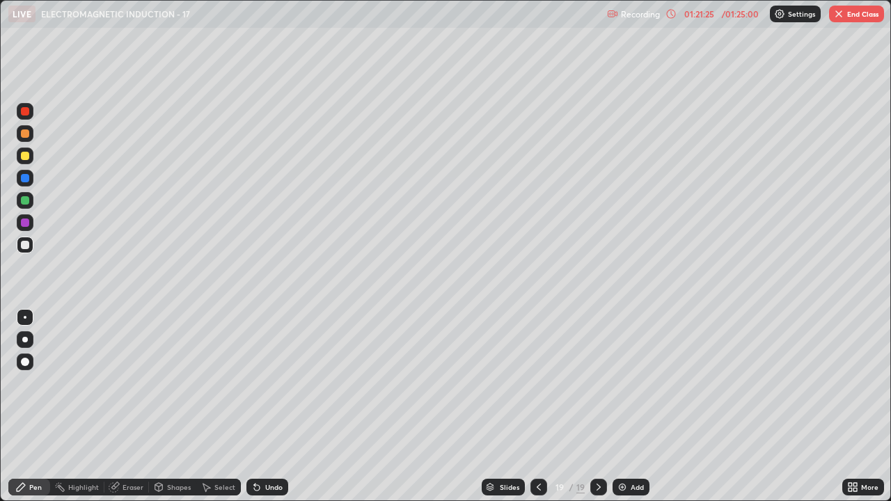
click at [141, 383] on div "Eraser" at bounding box center [132, 487] width 21 height 7
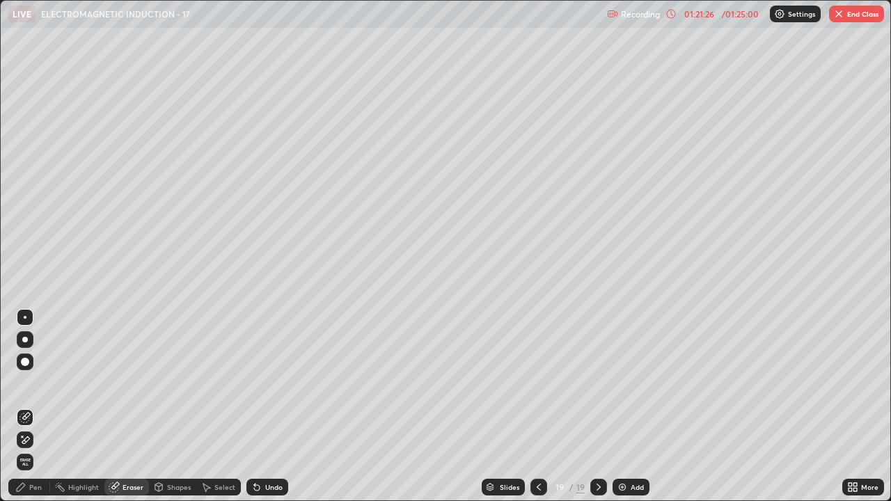
click at [150, 383] on div "Shapes" at bounding box center [172, 487] width 47 height 17
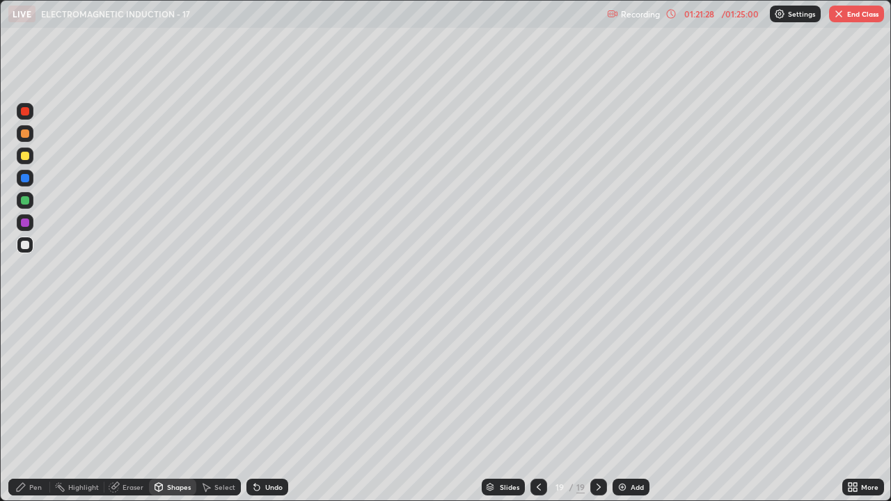
click at [127, 383] on div "Eraser" at bounding box center [132, 487] width 21 height 7
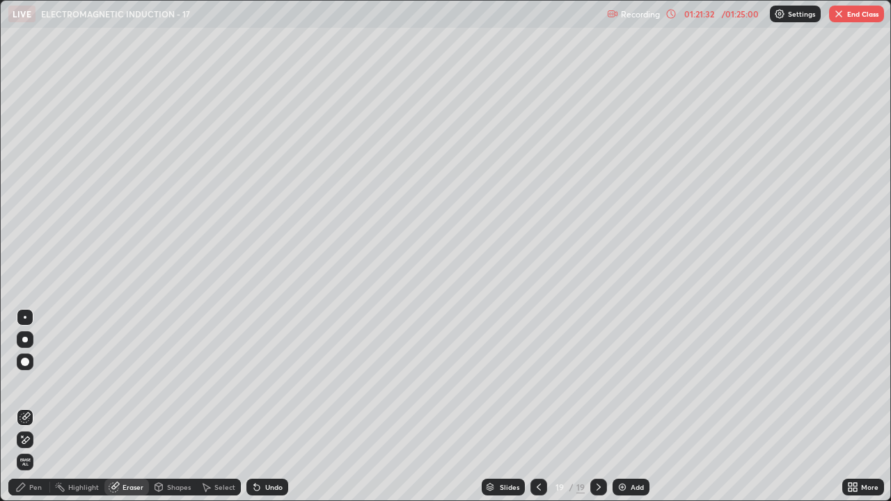
click at [23, 383] on icon at bounding box center [21, 487] width 8 height 8
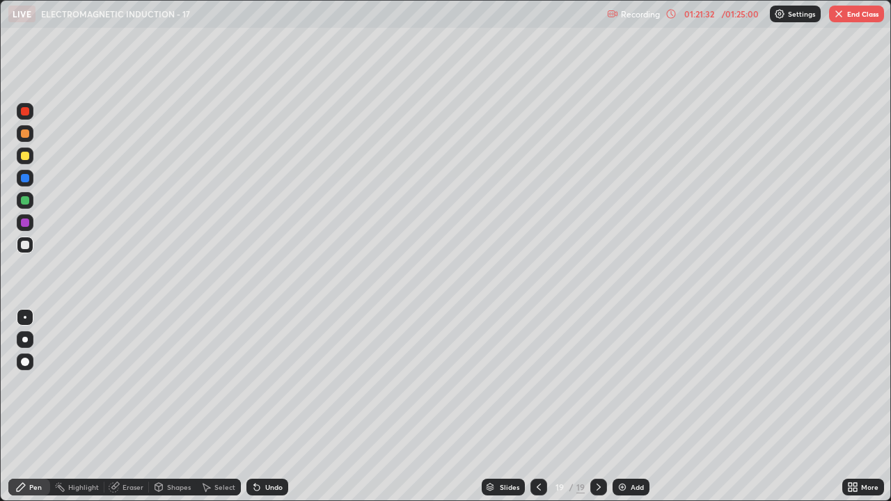
click at [17, 155] on div at bounding box center [25, 155] width 17 height 17
click at [129, 383] on div "Eraser" at bounding box center [132, 487] width 21 height 7
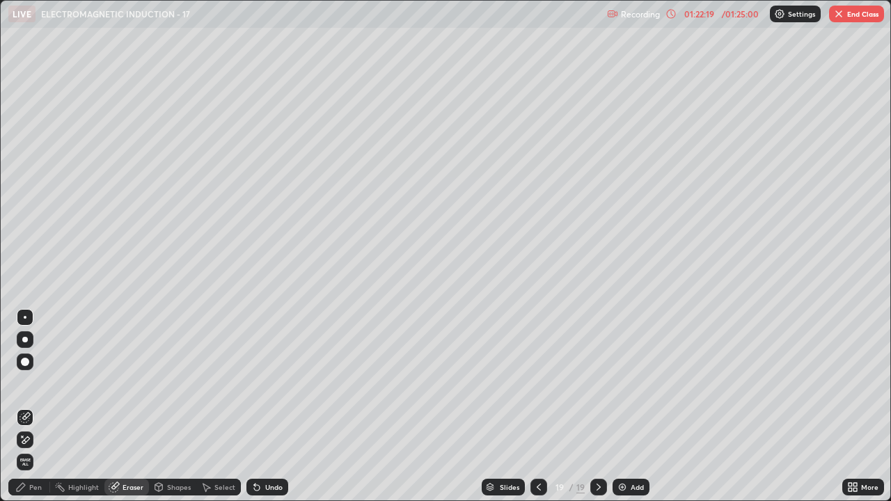
click at [24, 383] on icon at bounding box center [20, 486] width 11 height 11
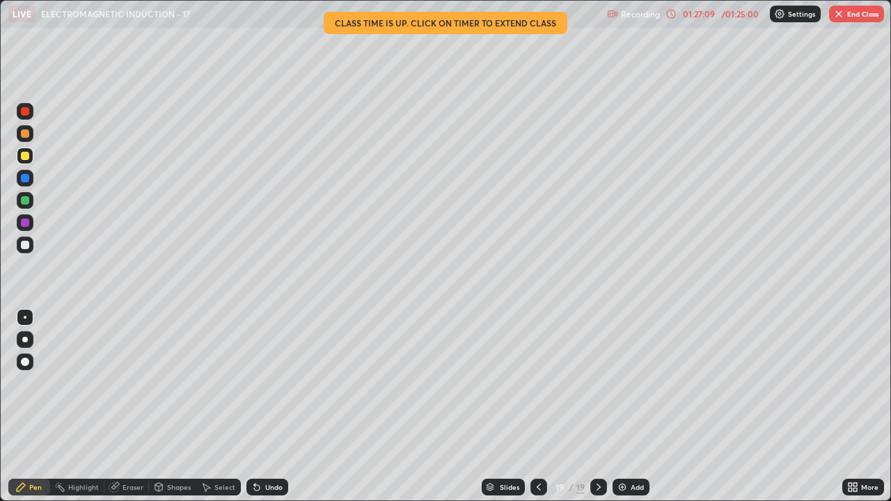
click at [841, 17] on img "button" at bounding box center [838, 13] width 11 height 11
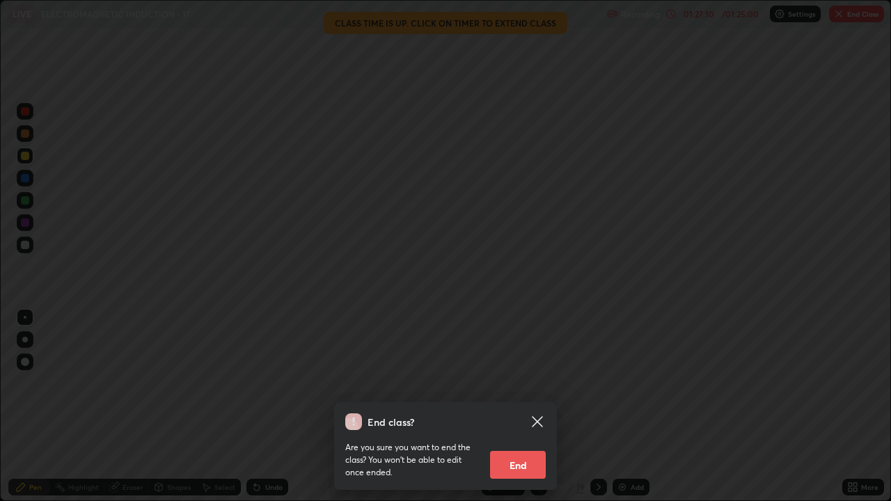
click at [516, 383] on button "End" at bounding box center [518, 465] width 56 height 28
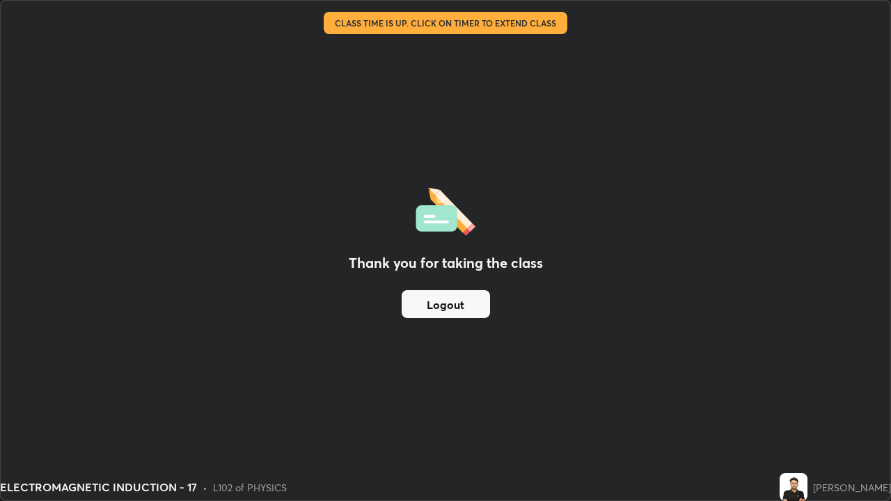
click at [476, 302] on button "Logout" at bounding box center [445, 304] width 88 height 28
click at [475, 301] on button "Logout" at bounding box center [445, 304] width 88 height 28
